Goal: Find specific page/section: Find specific page/section

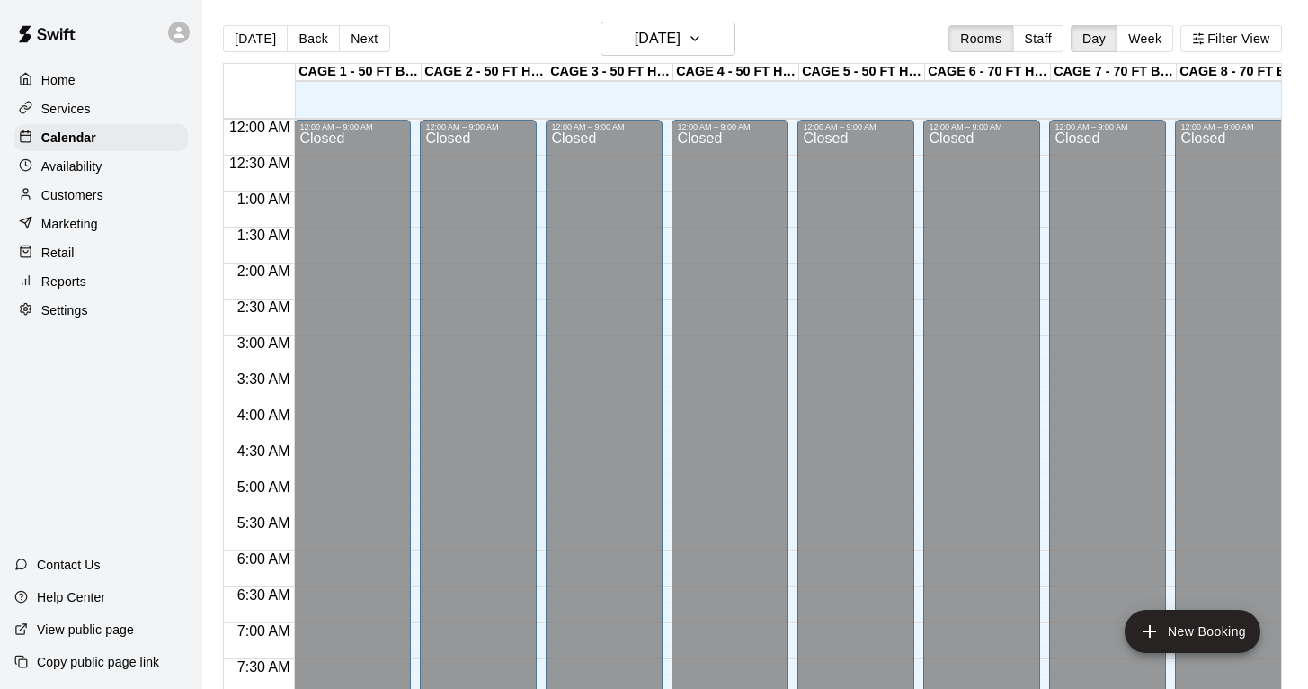
scroll to position [483, 0]
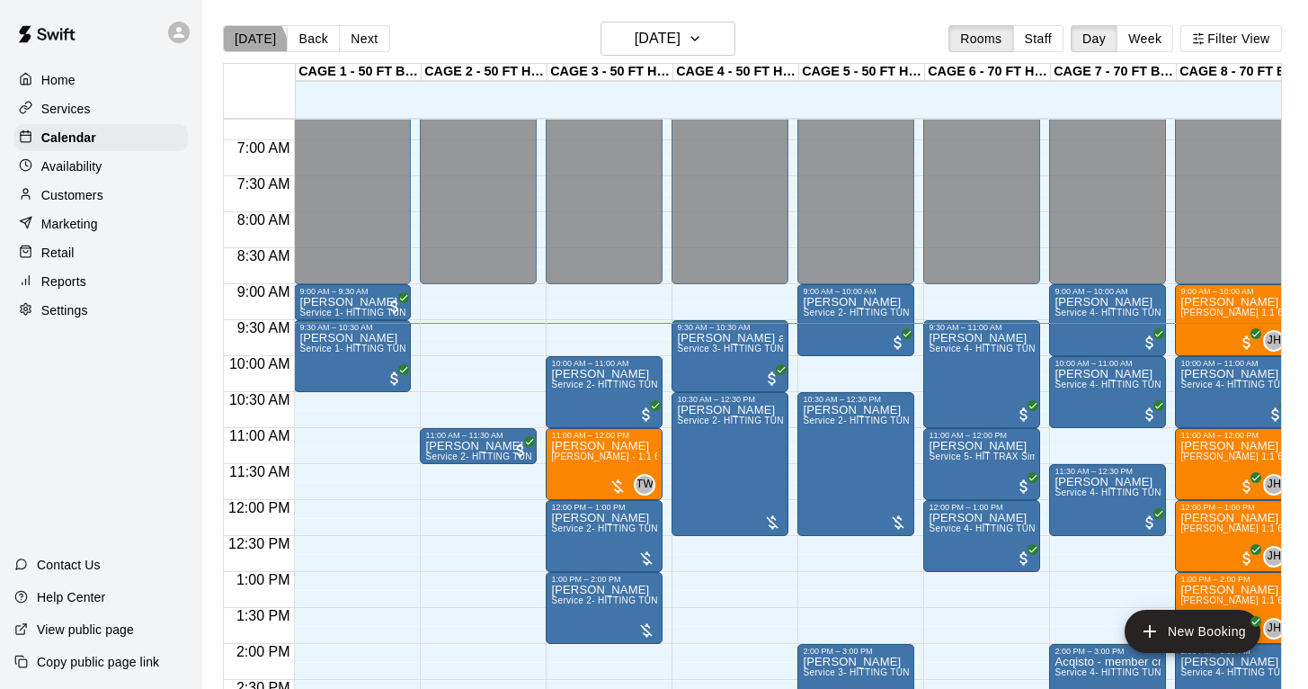
click at [240, 51] on button "[DATE]" at bounding box center [255, 38] width 65 height 27
click at [253, 29] on button "[DATE]" at bounding box center [255, 38] width 65 height 27
click at [59, 71] on p "Home" at bounding box center [58, 80] width 34 height 18
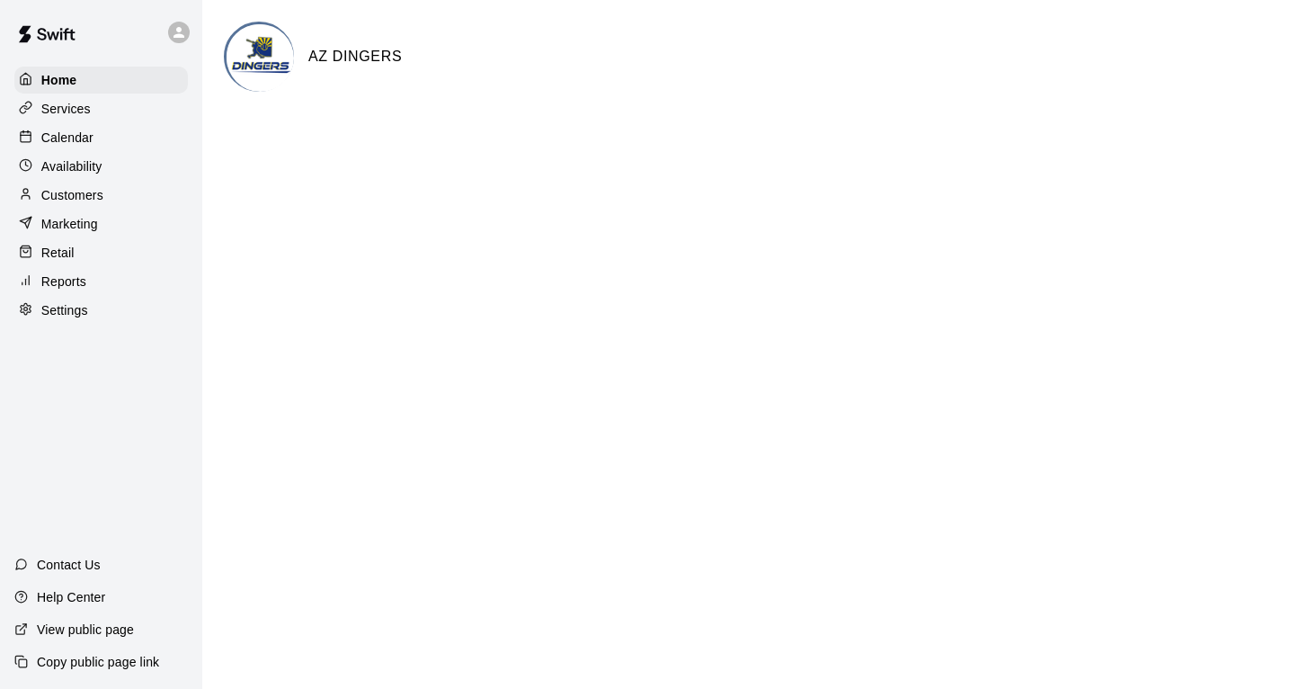
click at [71, 138] on p "Calendar" at bounding box center [67, 138] width 52 height 18
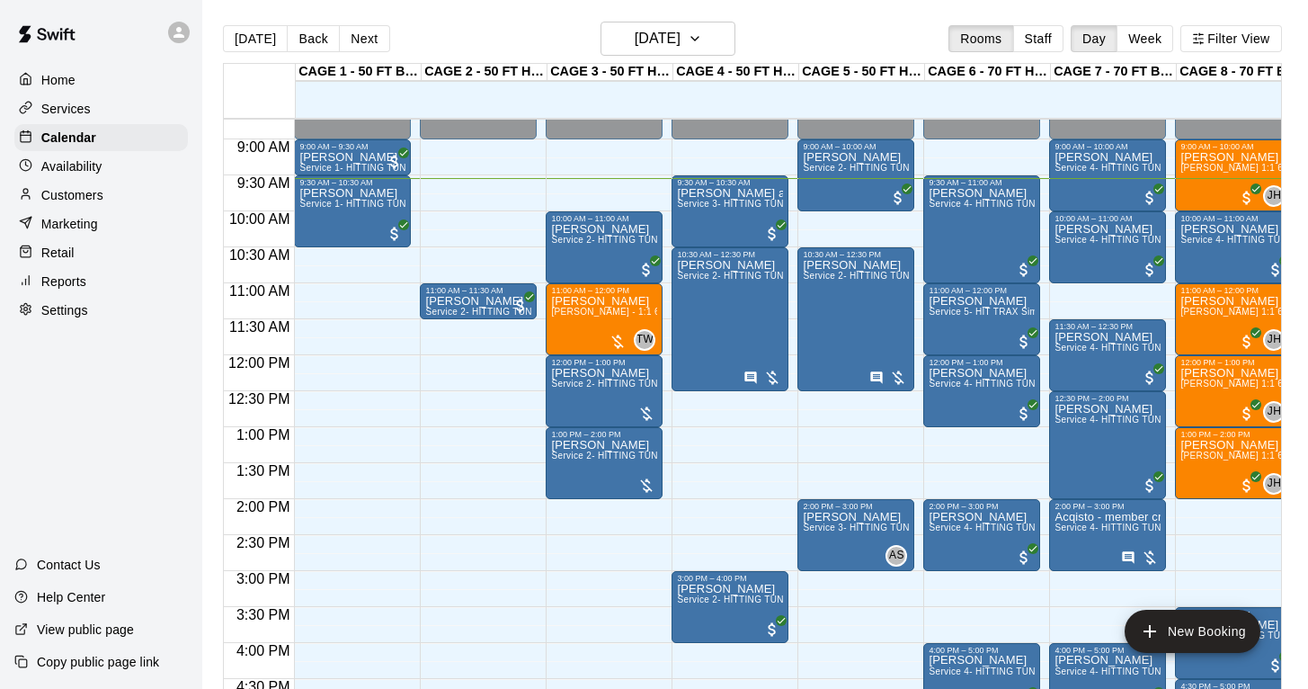
scroll to position [628, 0]
click at [365, 43] on button "Next" at bounding box center [364, 38] width 50 height 27
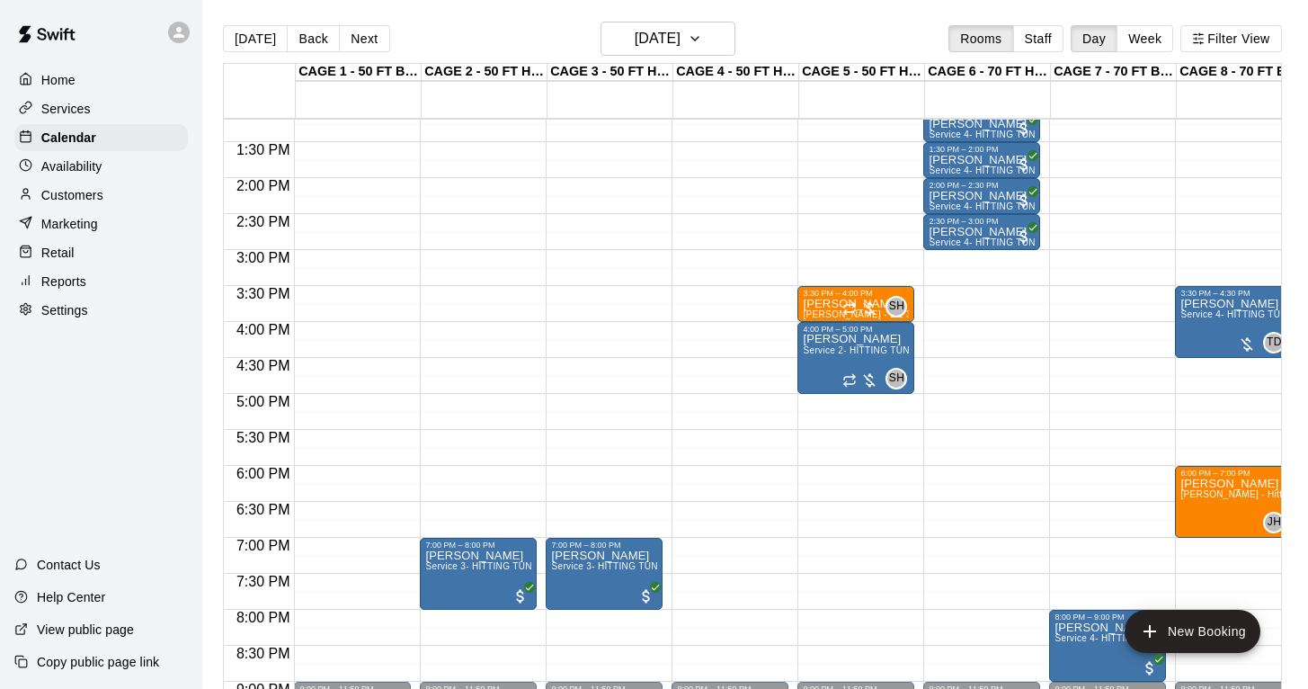
scroll to position [915, 0]
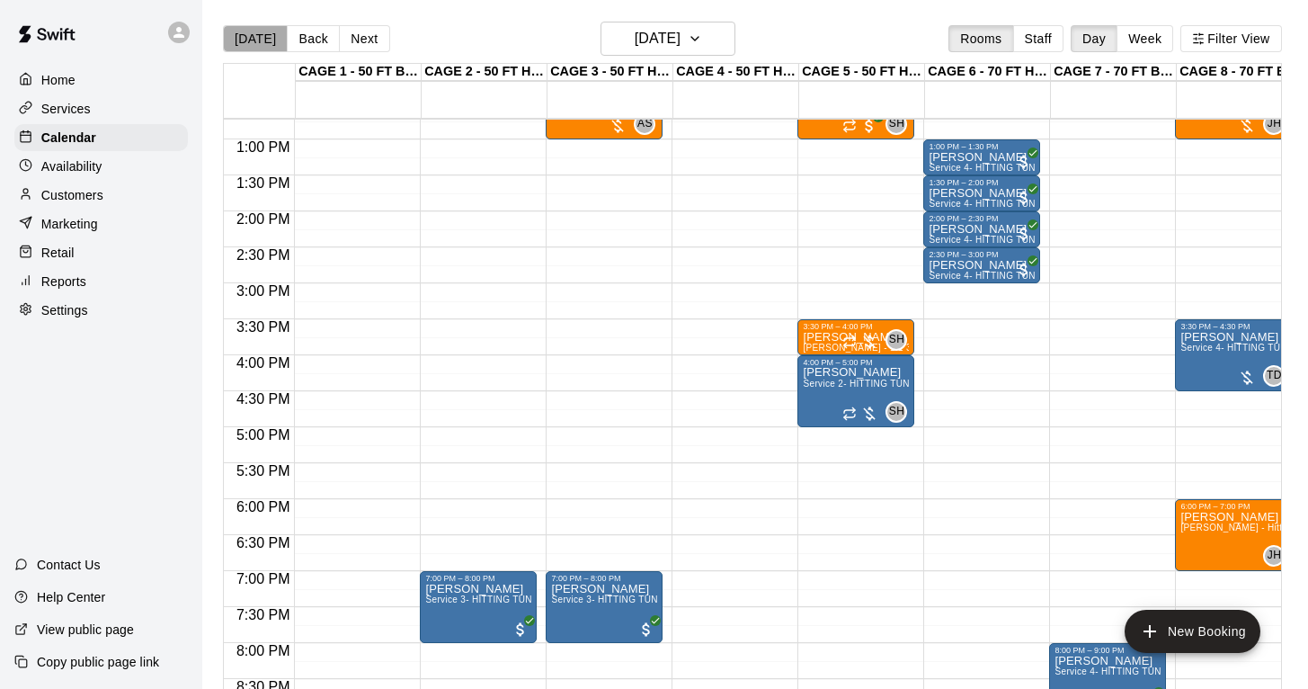
click at [264, 40] on button "[DATE]" at bounding box center [255, 38] width 65 height 27
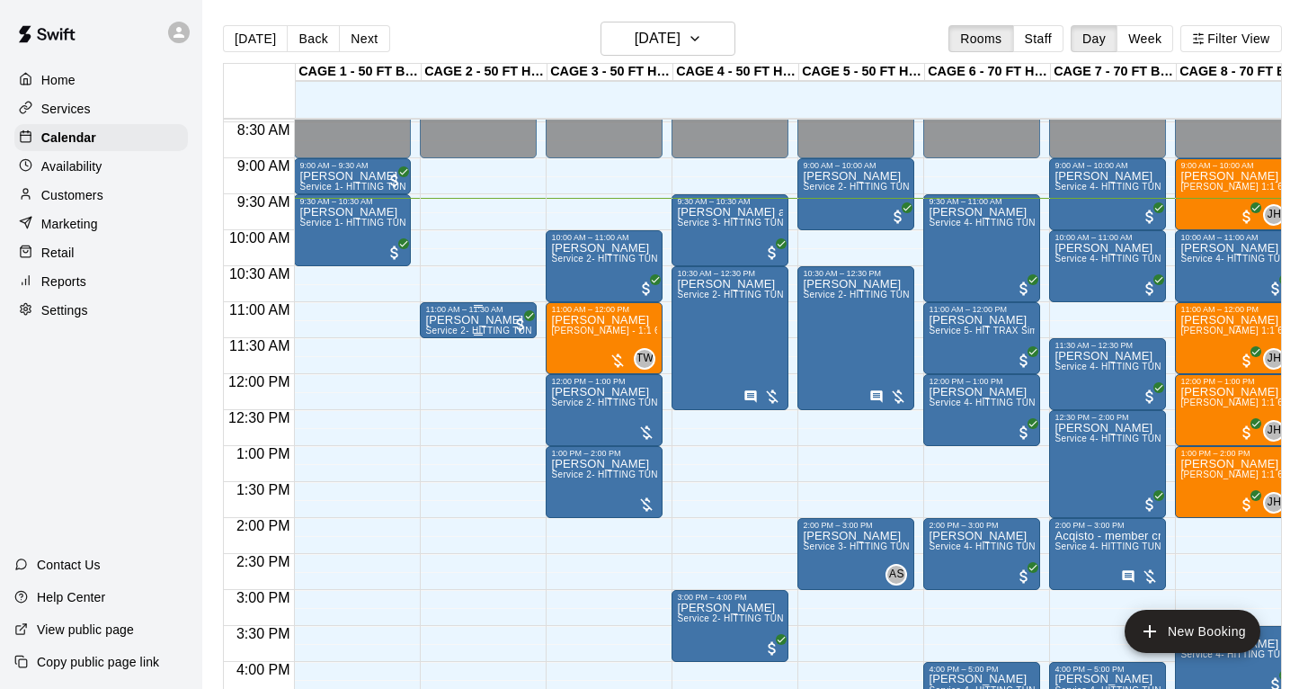
scroll to position [0, 2]
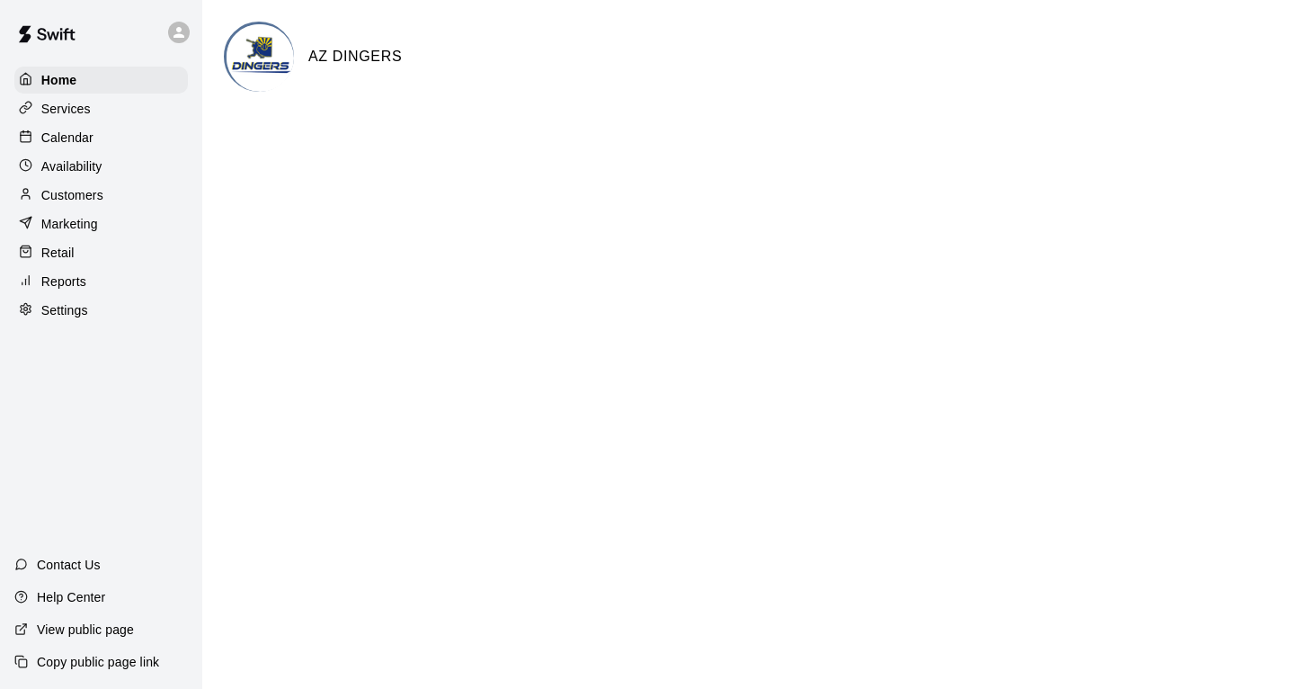
click at [76, 137] on p "Calendar" at bounding box center [67, 138] width 52 height 18
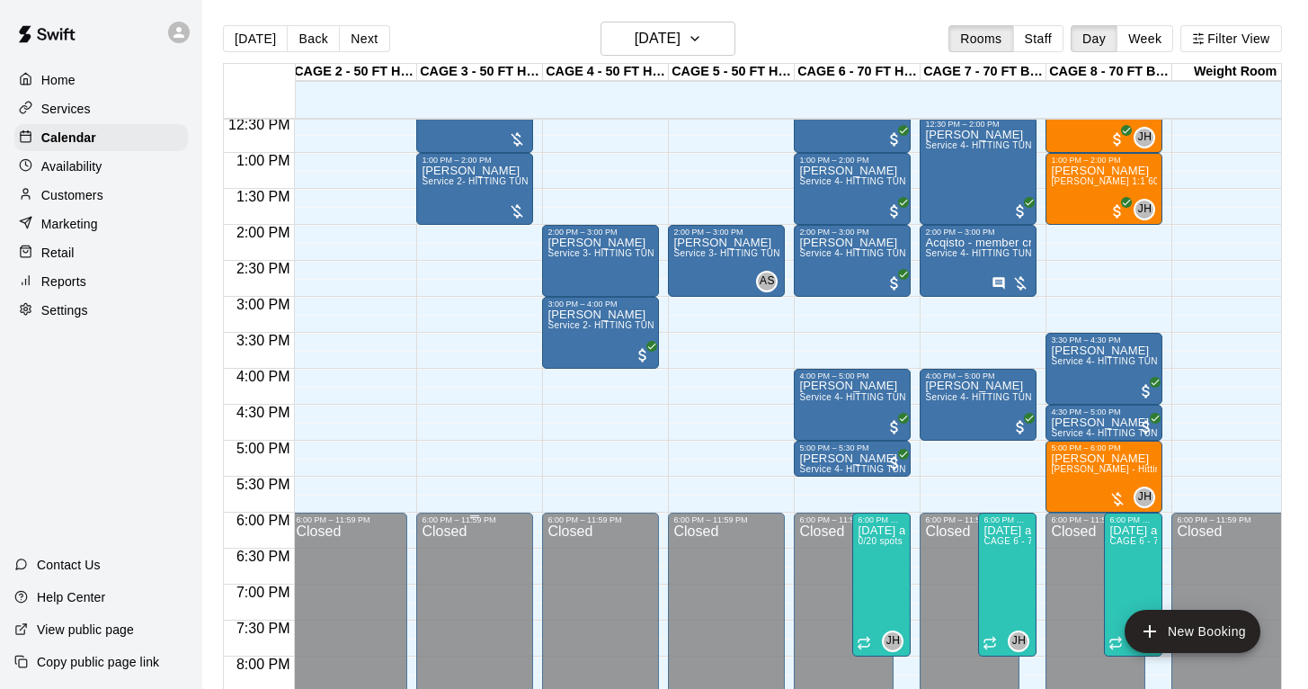
scroll to position [900, 129]
